Goal: Find specific page/section: Find specific page/section

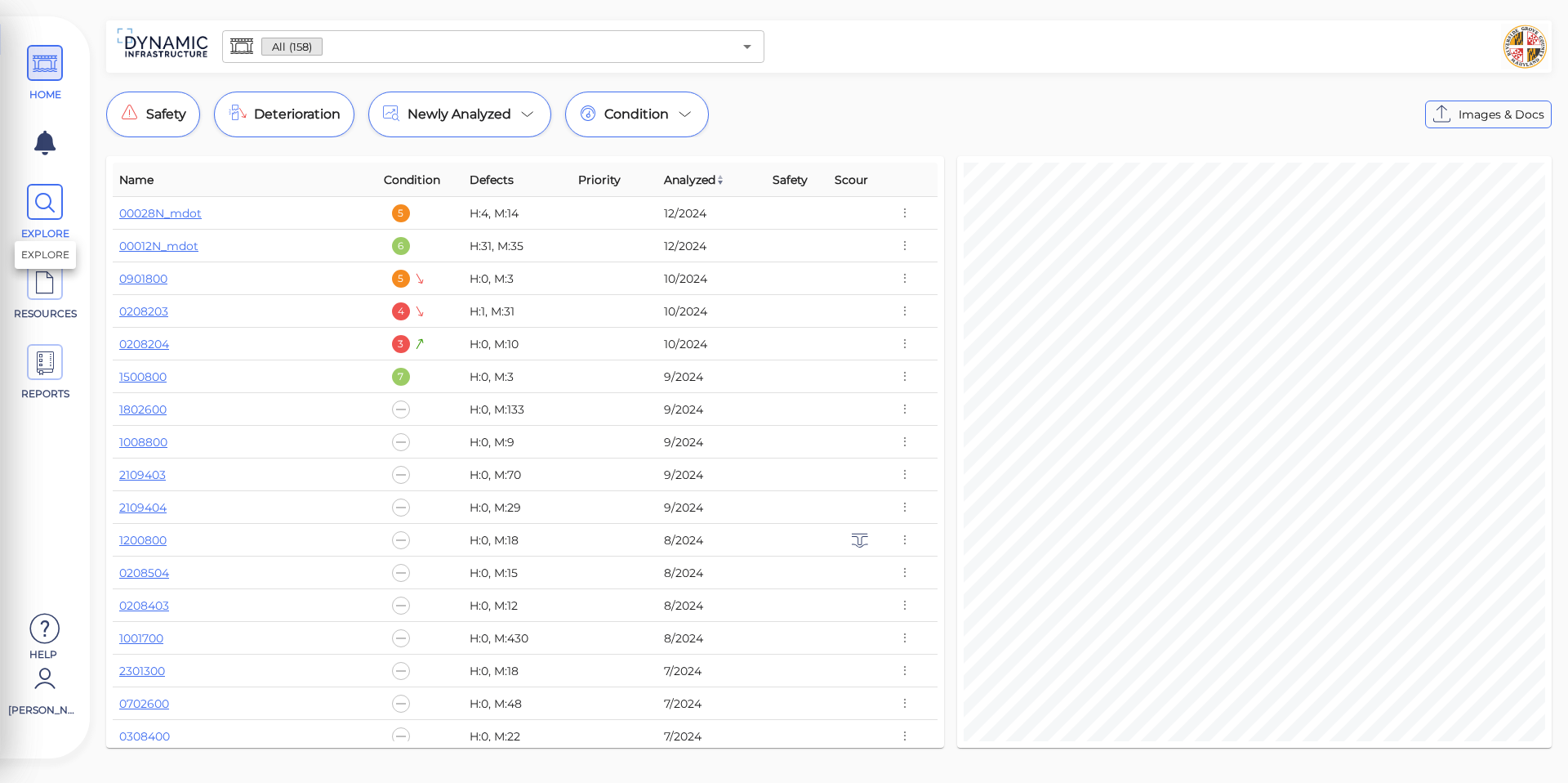
click at [57, 203] on span at bounding box center [45, 202] width 36 height 36
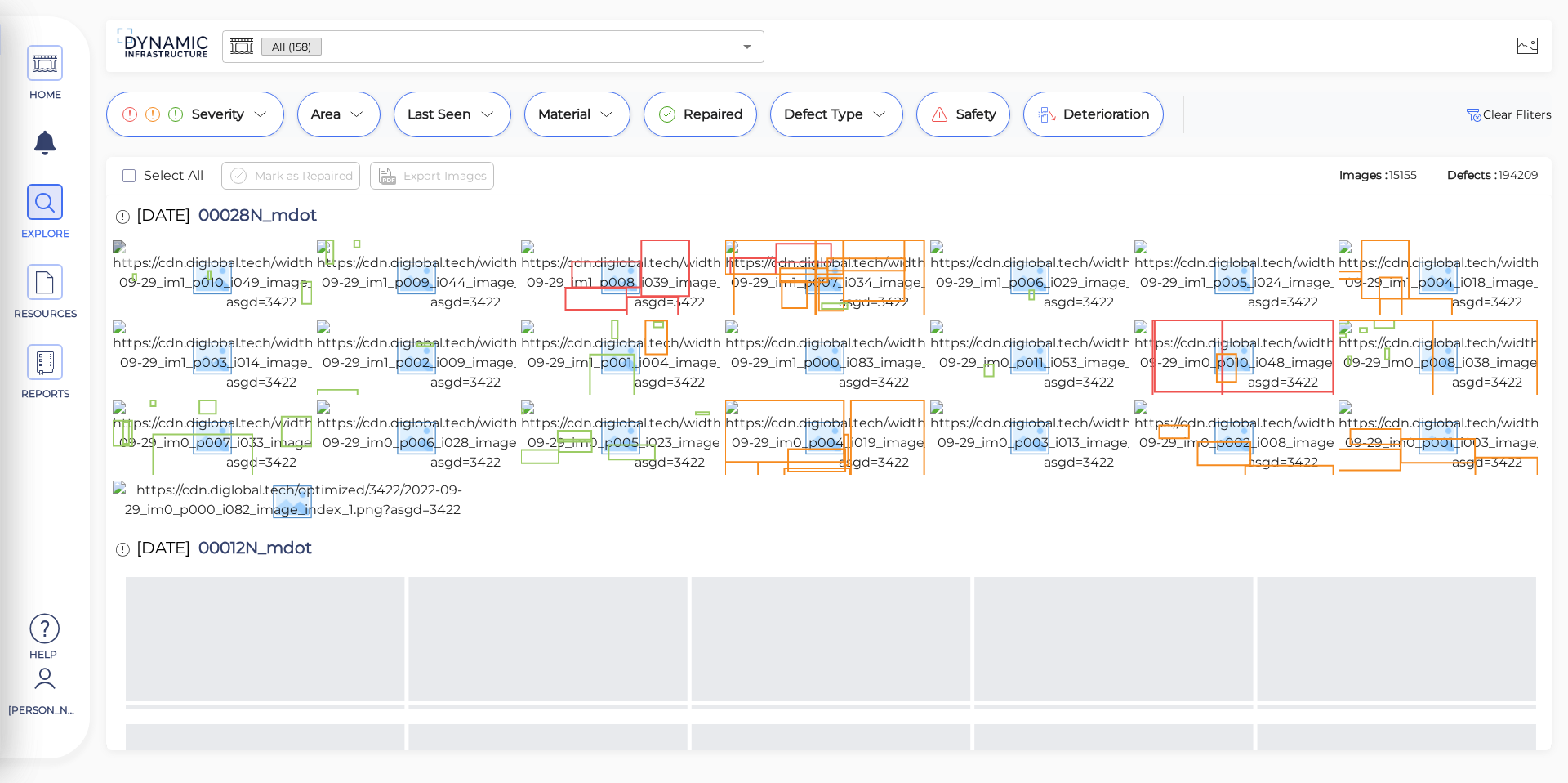
click at [134, 258] on icon at bounding box center [128, 256] width 22 height 22
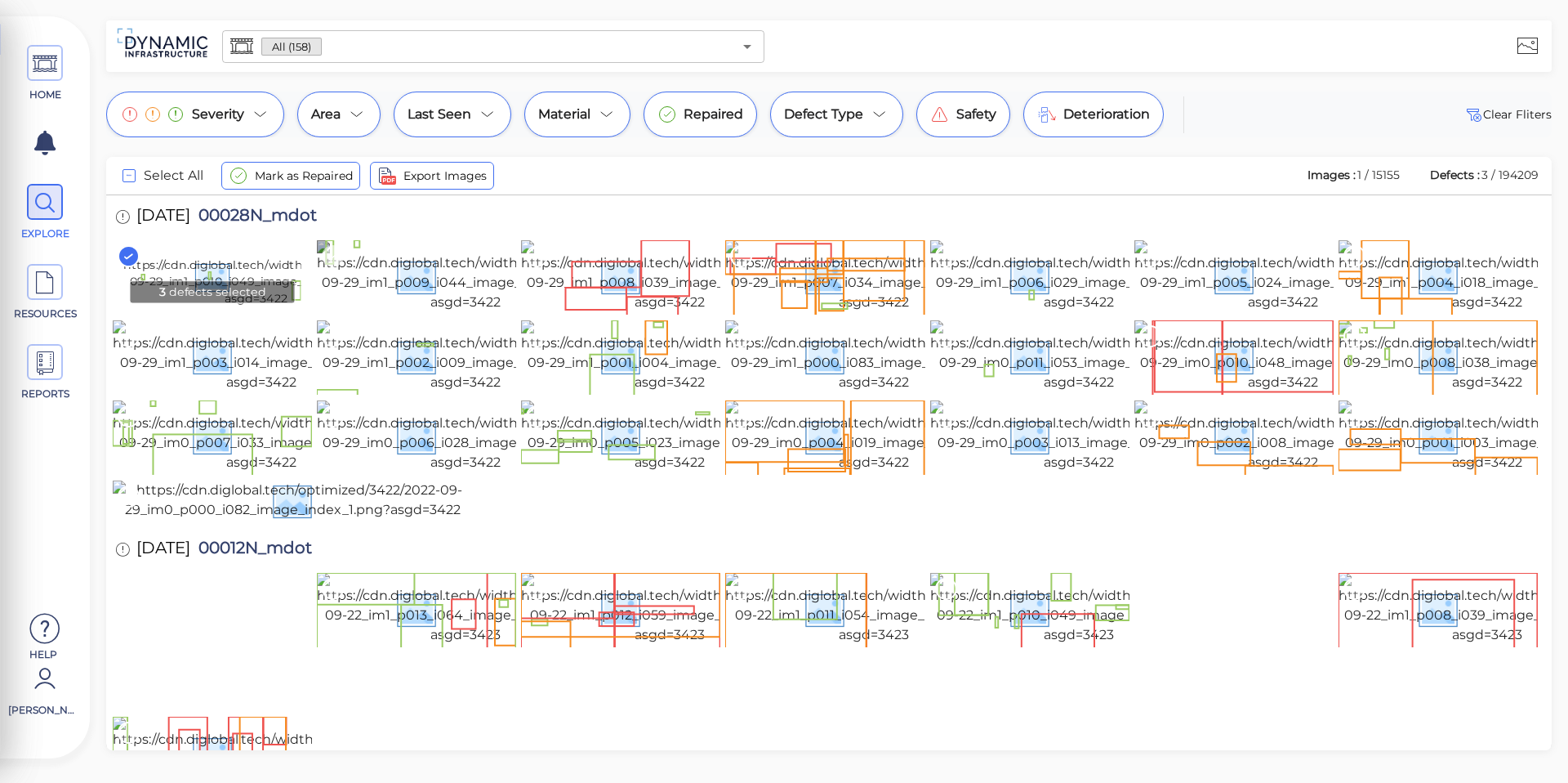
click at [341, 256] on icon at bounding box center [333, 256] width 22 height 22
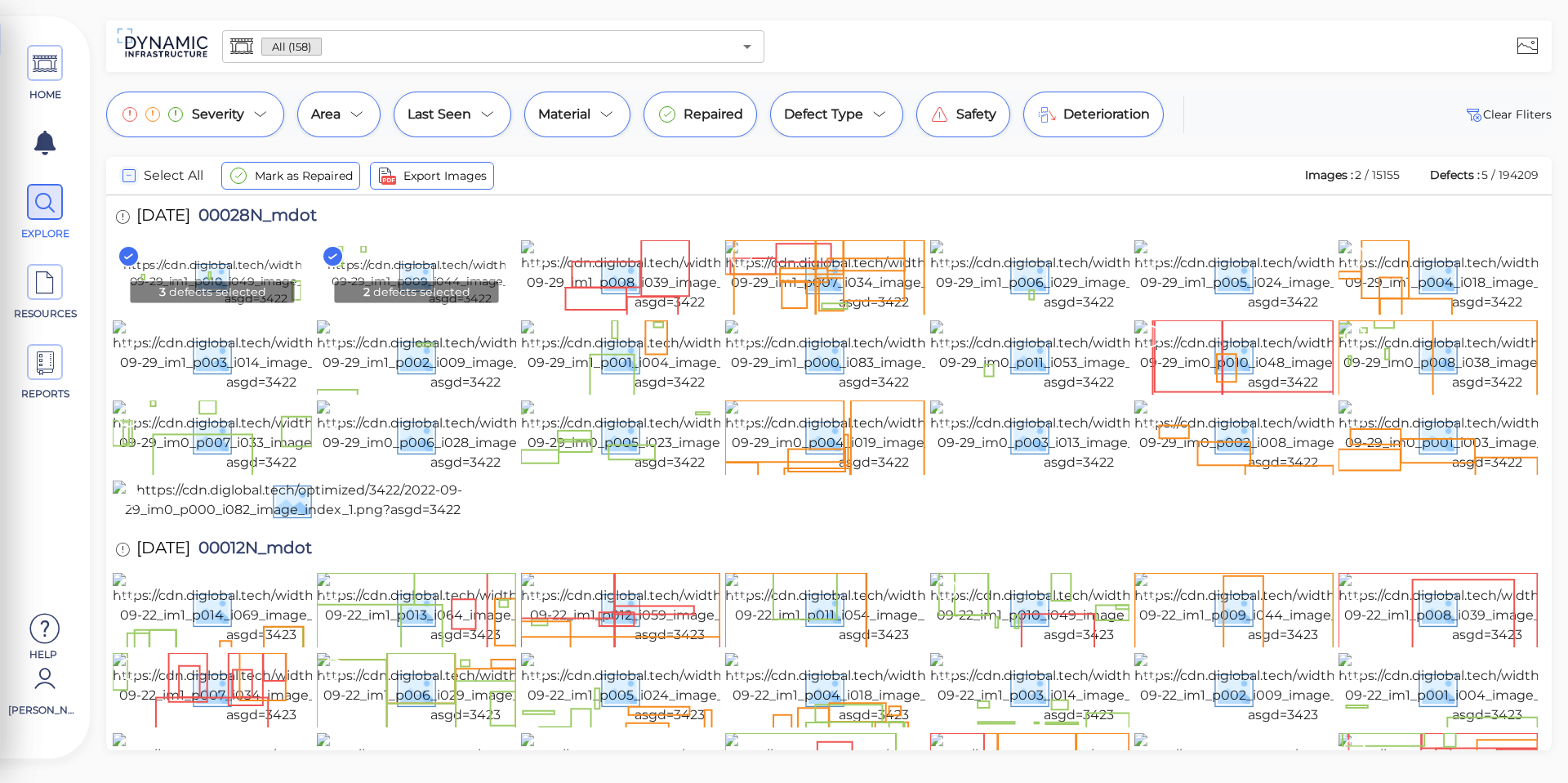
click at [131, 176] on icon "checkbox" at bounding box center [129, 176] width 20 height 20
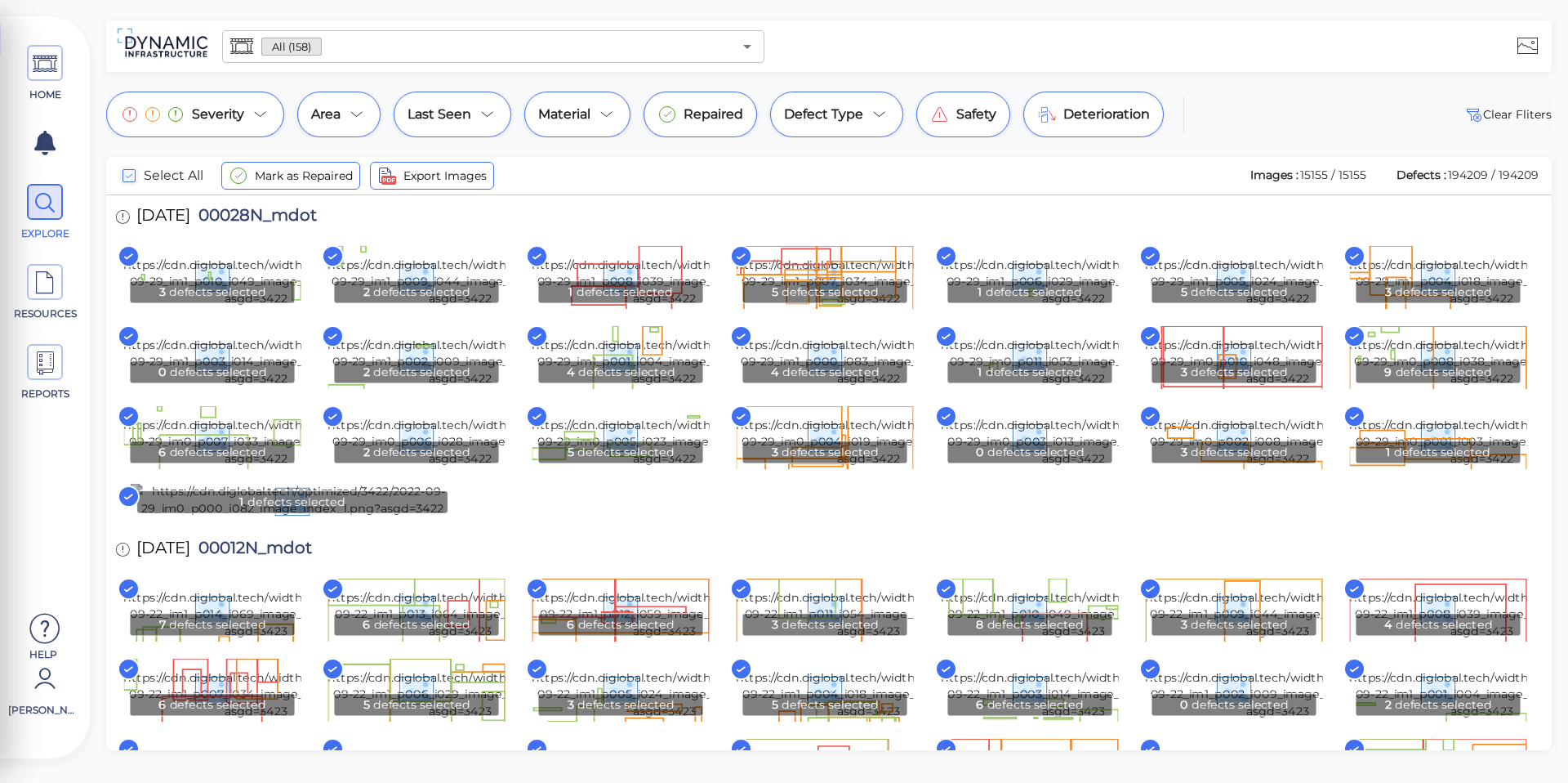
click at [133, 253] on rect at bounding box center [128, 256] width 21 height 21
click at [349, 260] on img at bounding box center [461, 277] width 264 height 62
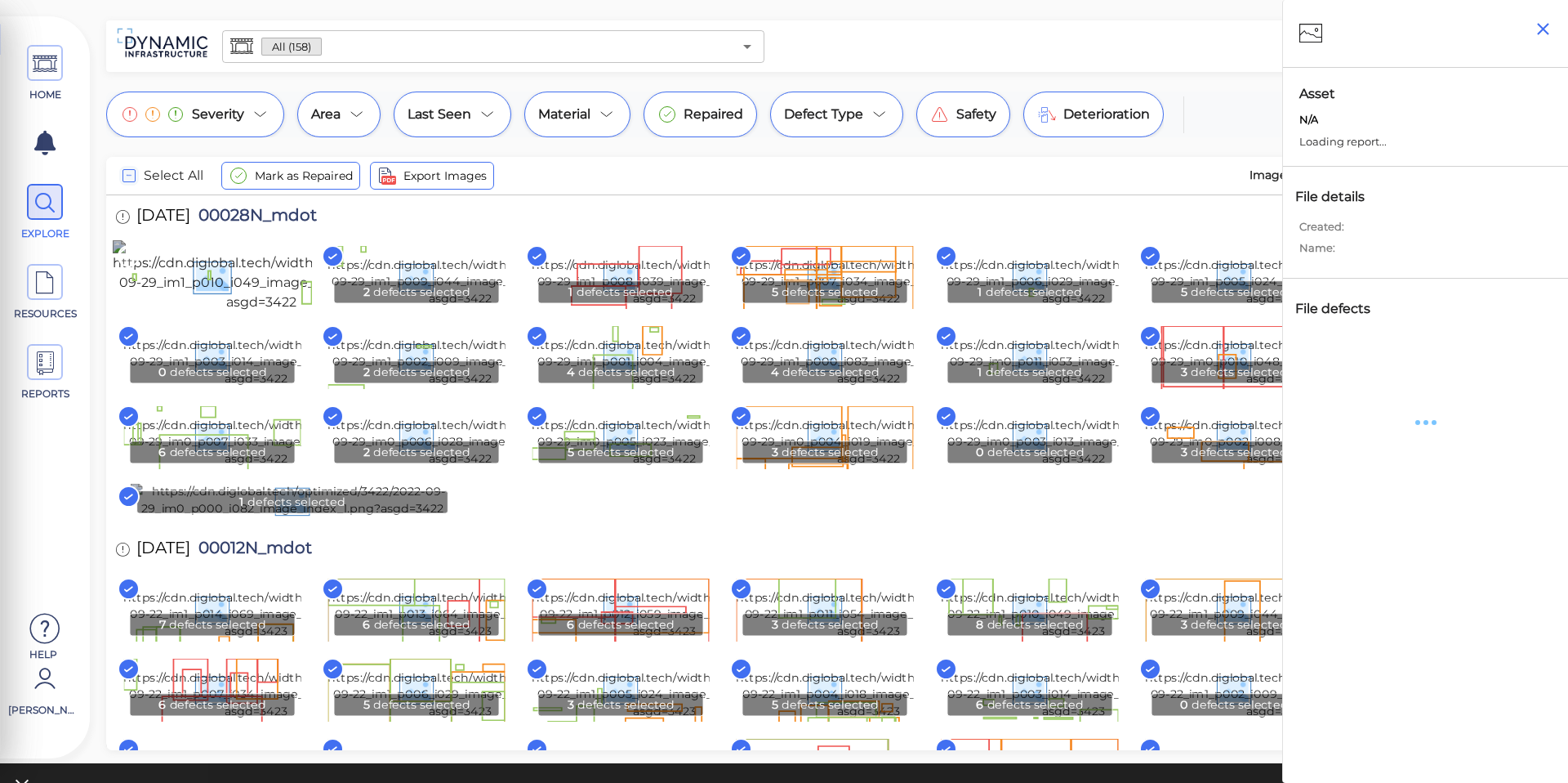
click at [1543, 24] on icon "button" at bounding box center [1543, 29] width 21 height 21
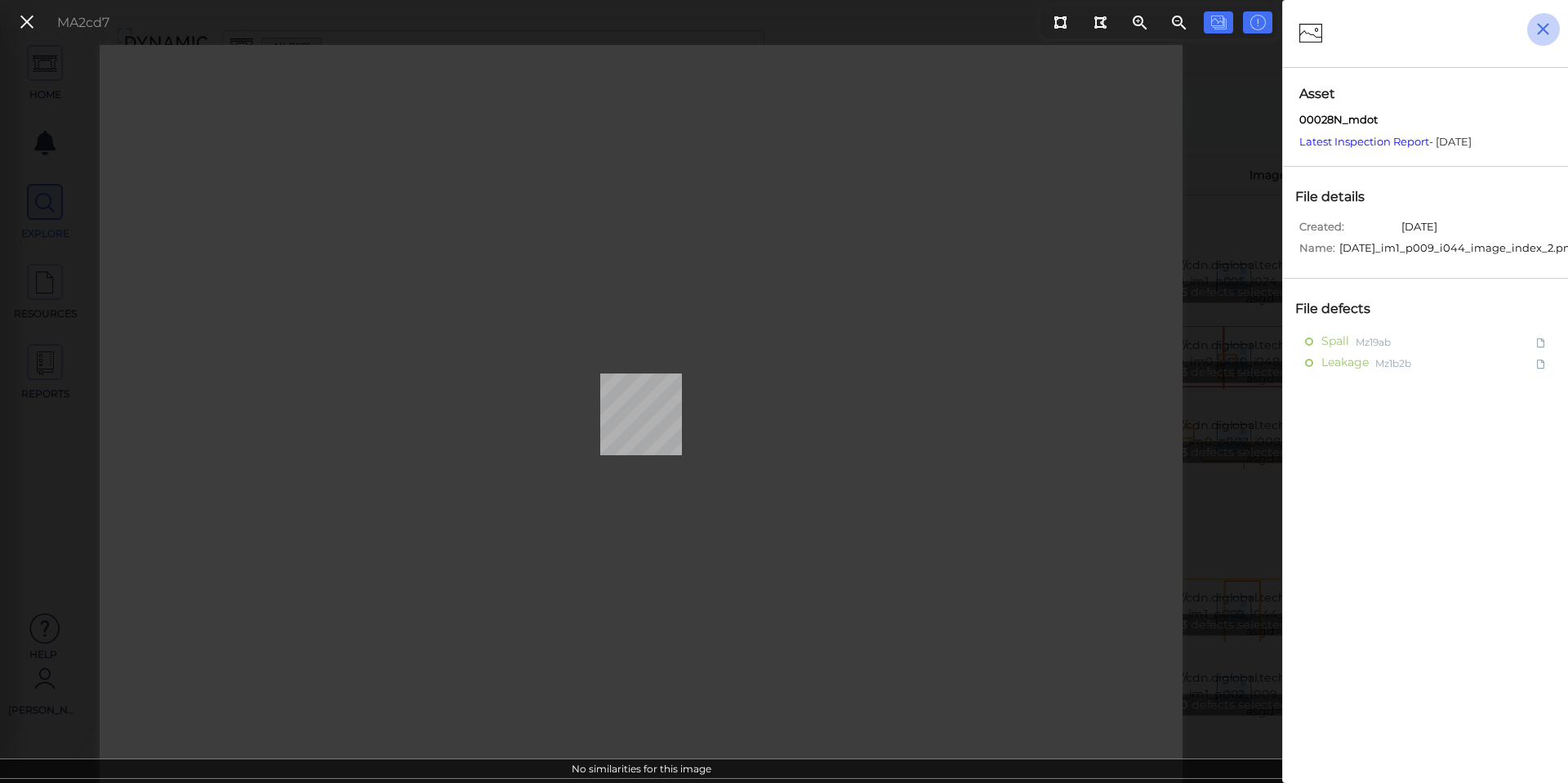
click at [1536, 25] on icon "button" at bounding box center [1543, 29] width 21 height 21
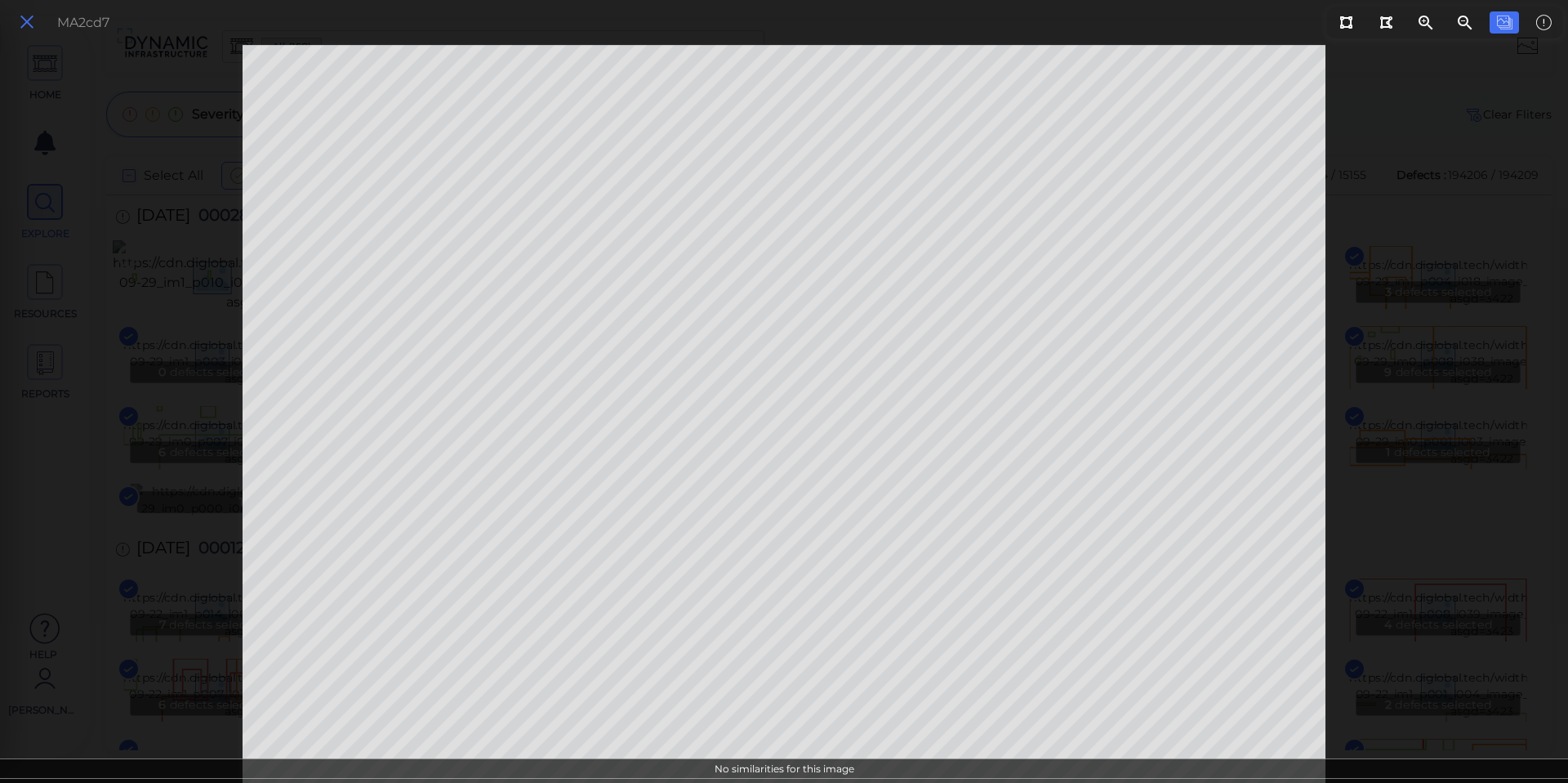
click at [29, 23] on icon at bounding box center [27, 23] width 18 height 22
